Goal: Find specific page/section: Find specific page/section

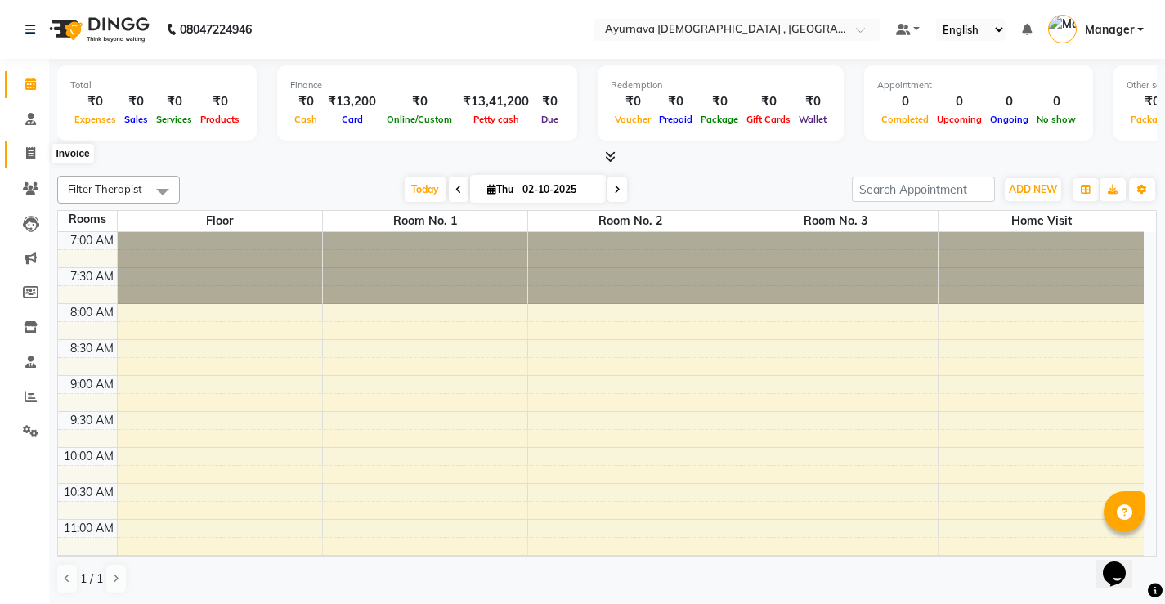
click at [29, 147] on icon at bounding box center [30, 153] width 9 height 12
select select "service"
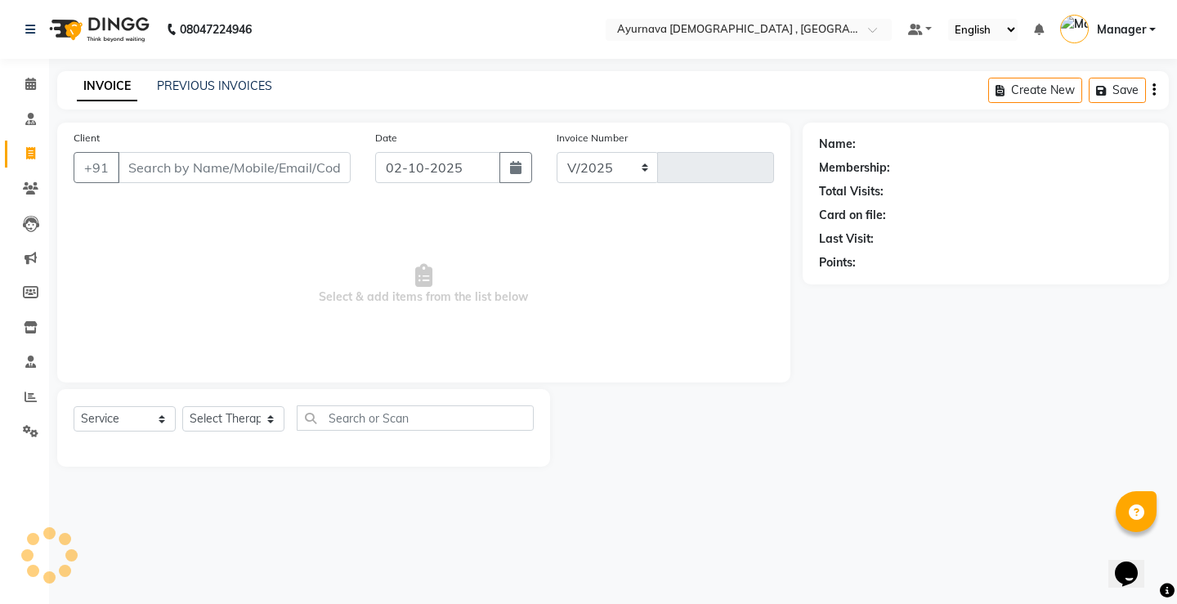
select select "5587"
type input "1599"
click at [22, 190] on span at bounding box center [30, 189] width 29 height 19
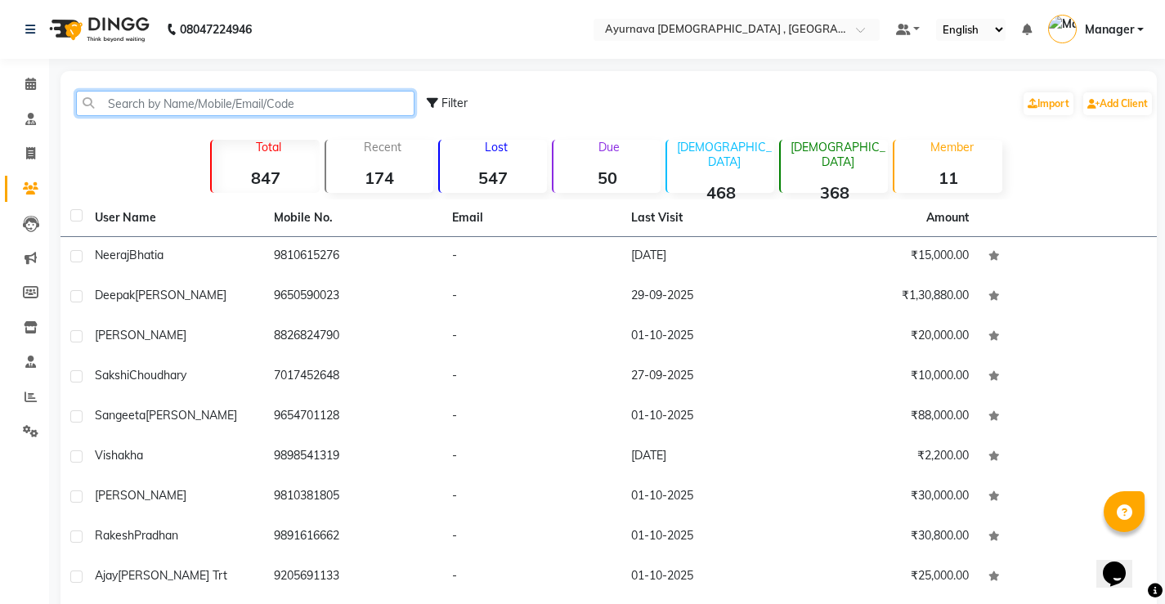
click at [206, 95] on input "text" at bounding box center [245, 103] width 338 height 25
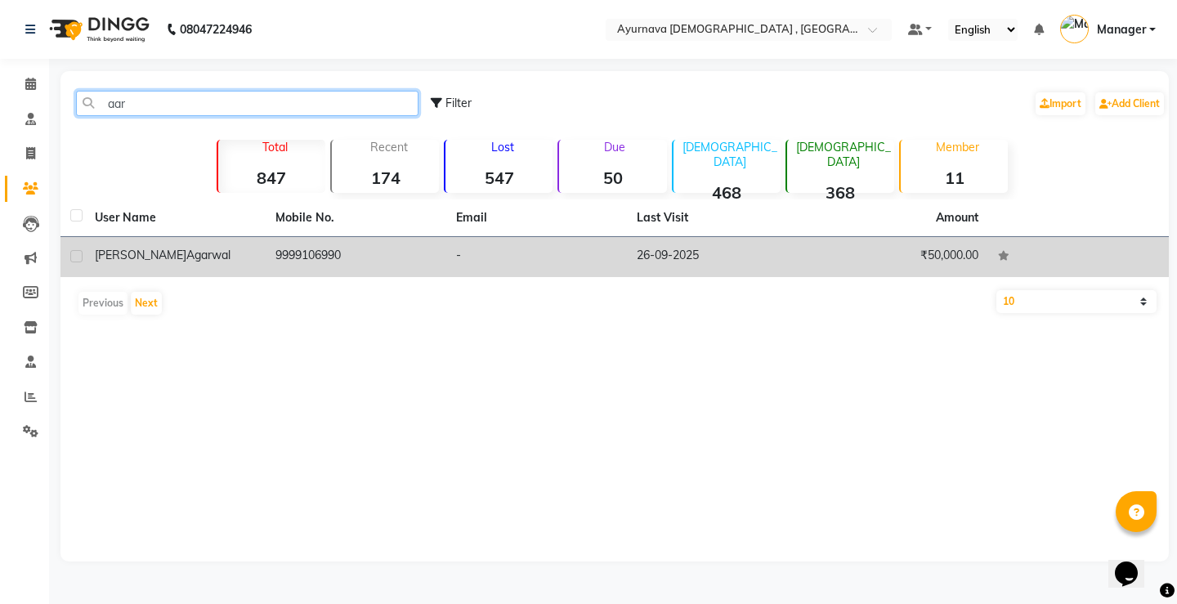
type input "aar"
click at [923, 250] on td "₹50,000.00" at bounding box center [897, 257] width 181 height 40
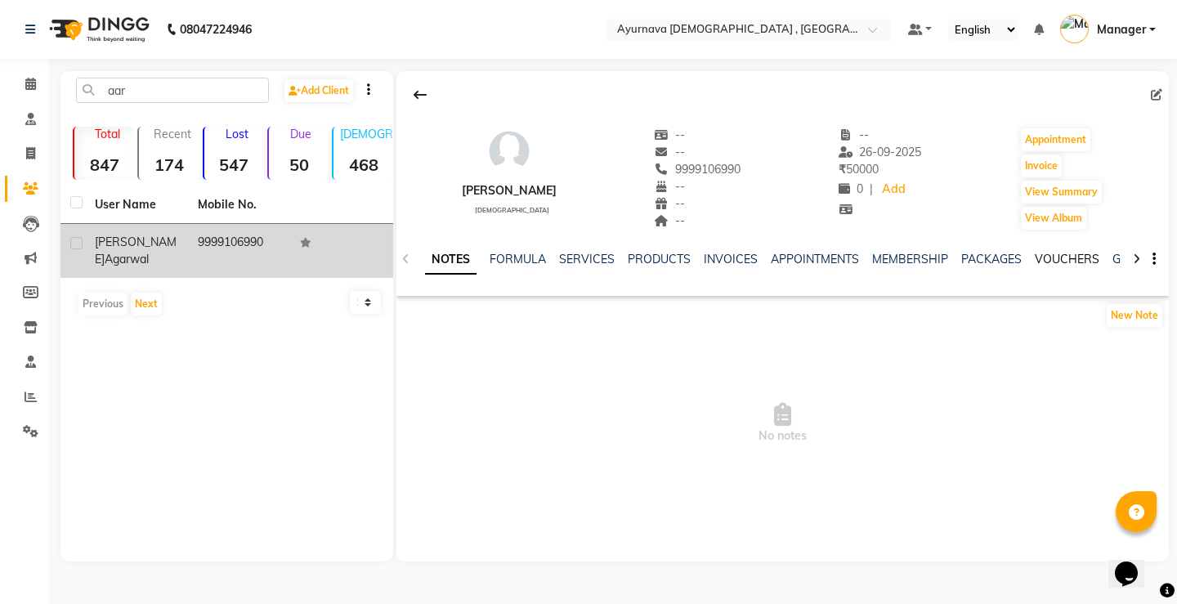
click at [1071, 254] on link "VOUCHERS" at bounding box center [1067, 259] width 65 height 15
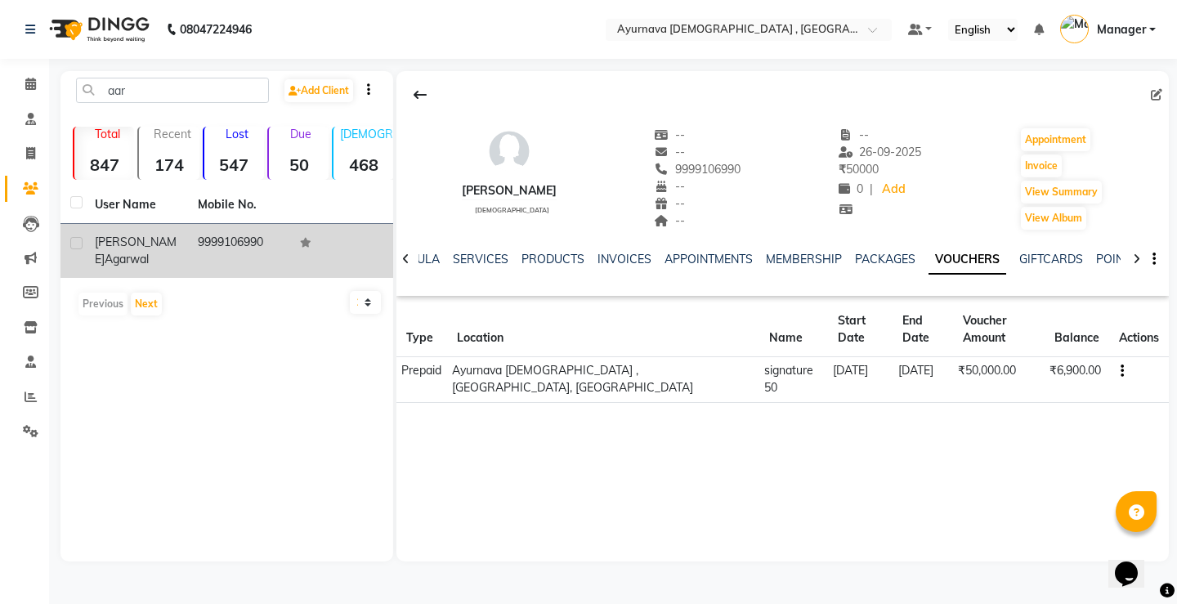
click at [624, 250] on div "NOTES FORMULA SERVICES PRODUCTS INVOICES APPOINTMENTS MEMBERSHIP PACKAGES VOUCH…" at bounding box center [782, 259] width 772 height 56
click at [621, 263] on link "INVOICES" at bounding box center [624, 259] width 54 height 15
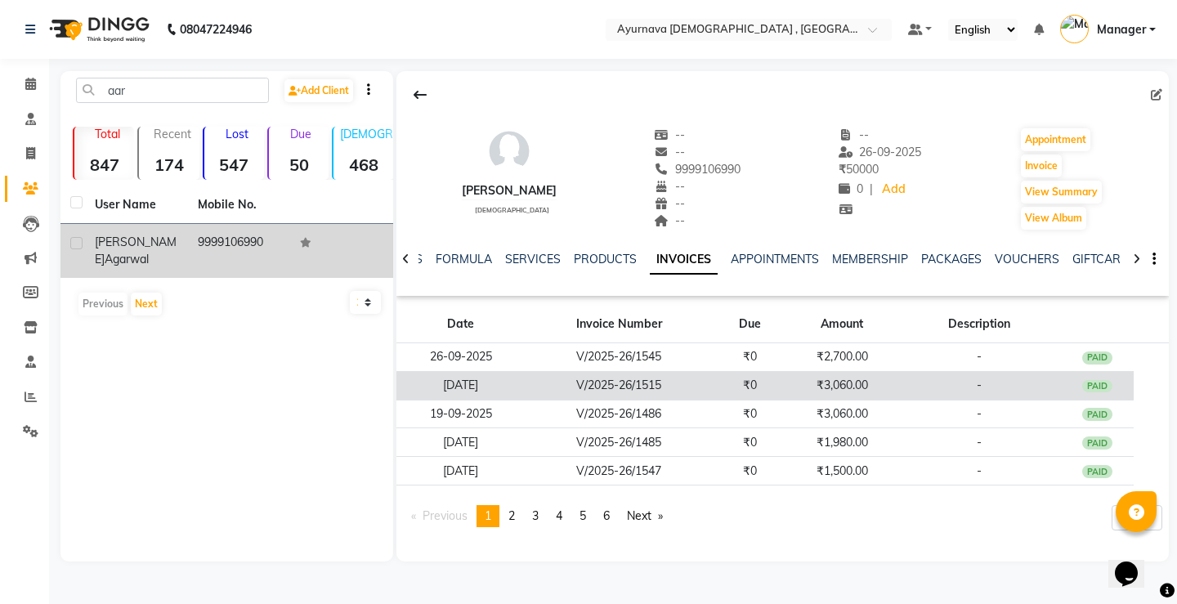
click at [1091, 390] on div "PAID" at bounding box center [1097, 386] width 31 height 13
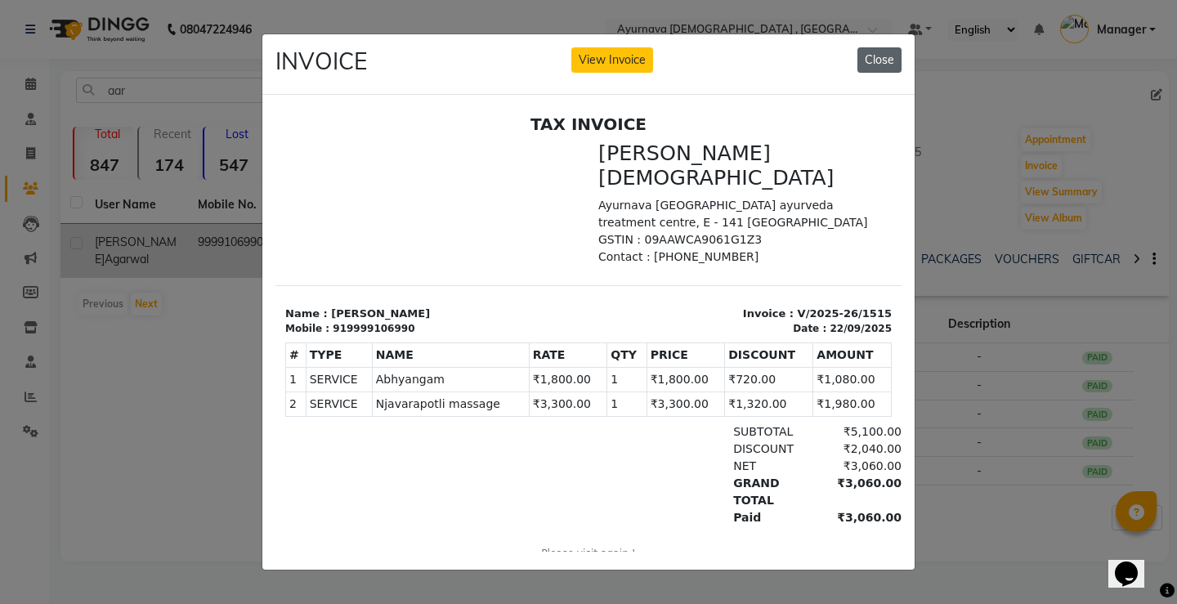
click at [879, 56] on button "Close" at bounding box center [879, 59] width 44 height 25
